Goal: Navigation & Orientation: Go to known website

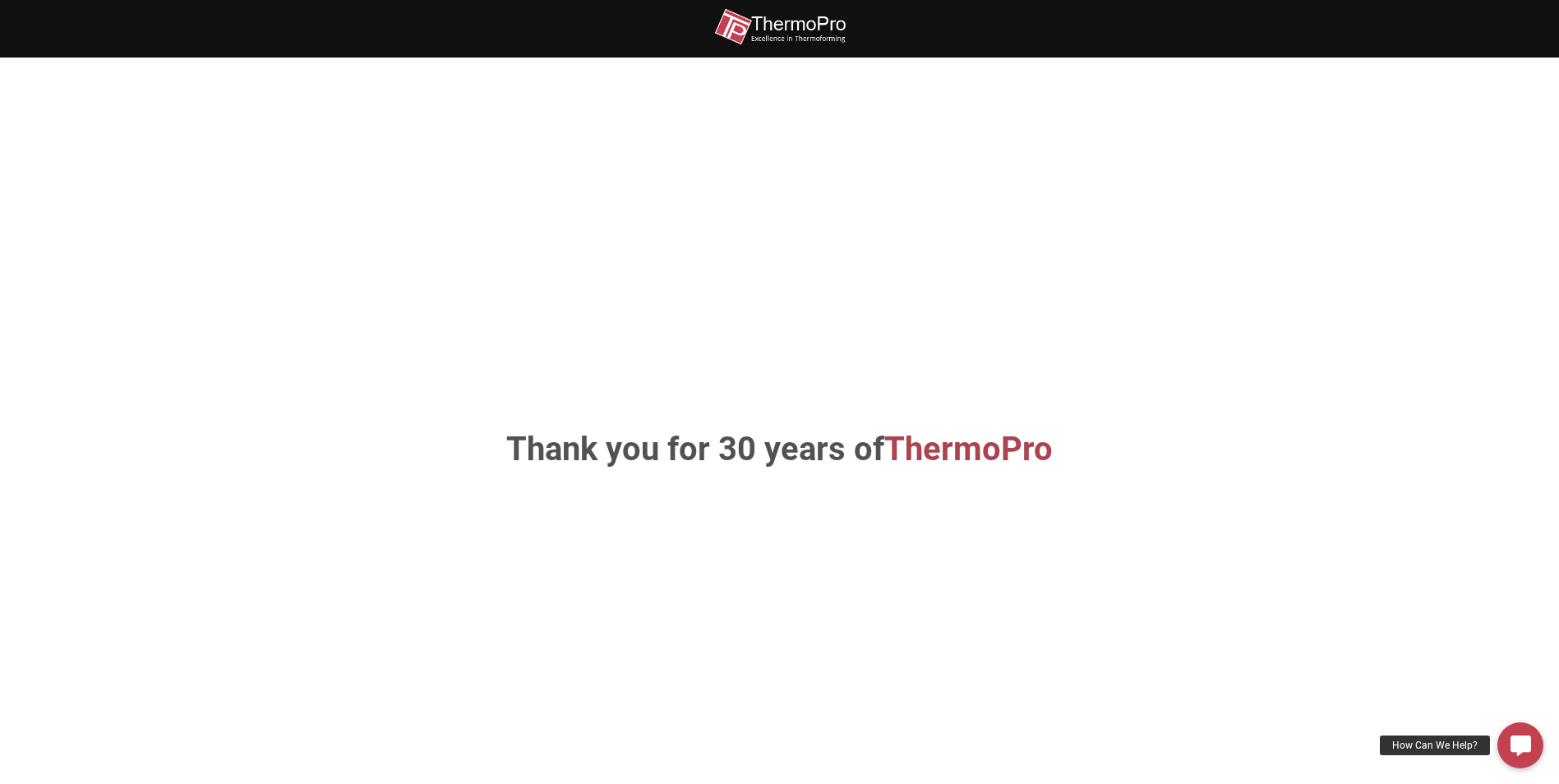
click at [980, 454] on span "ThermoPro" at bounding box center [969, 449] width 168 height 38
click at [802, 18] on img at bounding box center [780, 27] width 132 height 37
click at [785, 36] on img at bounding box center [780, 27] width 132 height 37
